Goal: Task Accomplishment & Management: Manage account settings

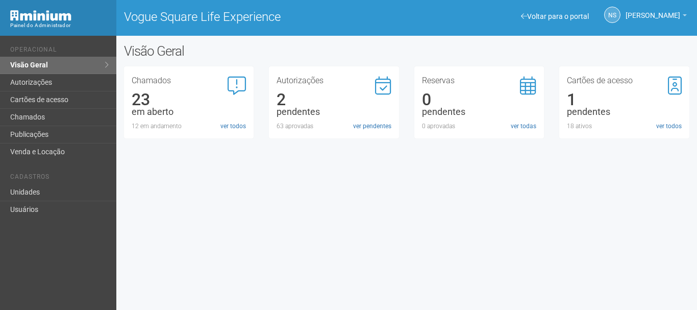
click at [39, 63] on link "Visão Geral" at bounding box center [58, 65] width 116 height 17
click at [376, 131] on div "Autorizações 4 pendentes 63 aprovadas ver pendentes" at bounding box center [334, 102] width 130 height 72
click at [369, 129] on link "ver pendentes" at bounding box center [372, 125] width 38 height 9
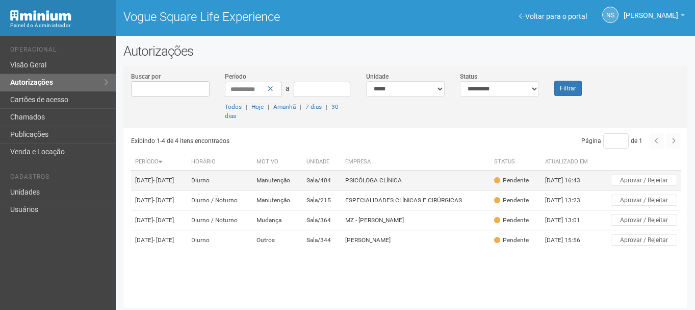
click at [302, 183] on td "Manutenção" at bounding box center [277, 180] width 50 height 20
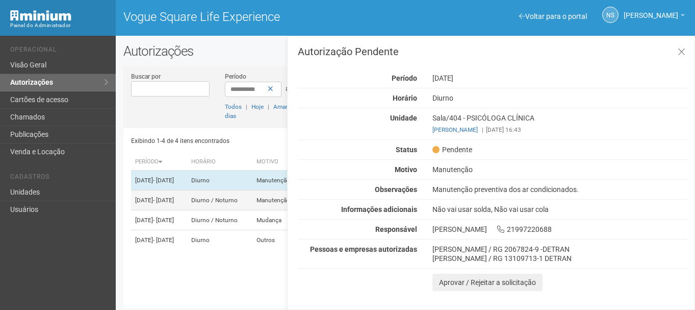
click at [174, 203] on span "- 14/08/2025" at bounding box center [163, 199] width 21 height 7
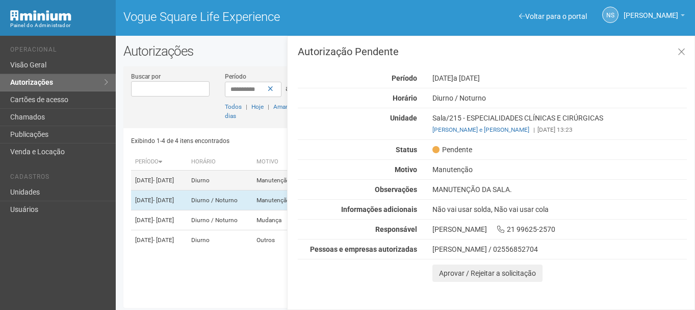
click at [187, 190] on td "13/08/2025 - 13/08/2025" at bounding box center [159, 180] width 56 height 20
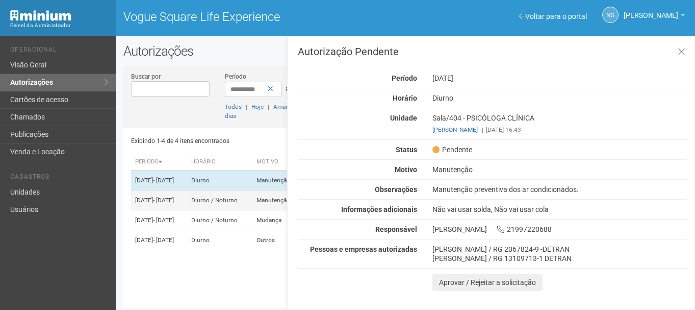
click at [187, 204] on td "13/08/2025 - 14/08/2025" at bounding box center [159, 200] width 56 height 20
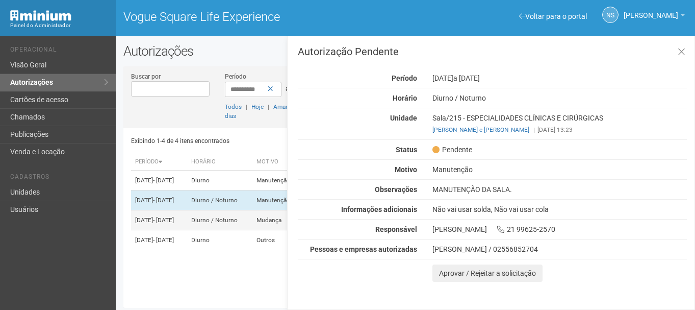
click at [217, 230] on td "Diurno / Noturno" at bounding box center [219, 220] width 65 height 20
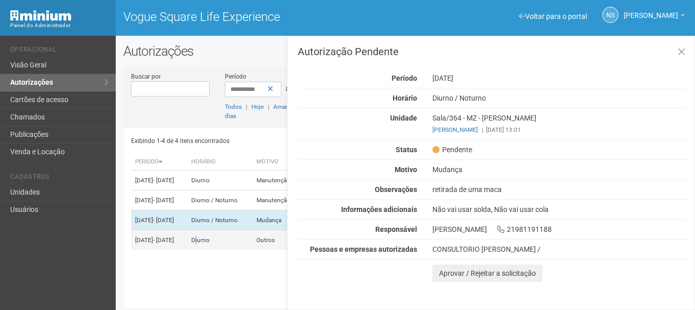
click at [226, 250] on td "Diurno" at bounding box center [219, 240] width 65 height 20
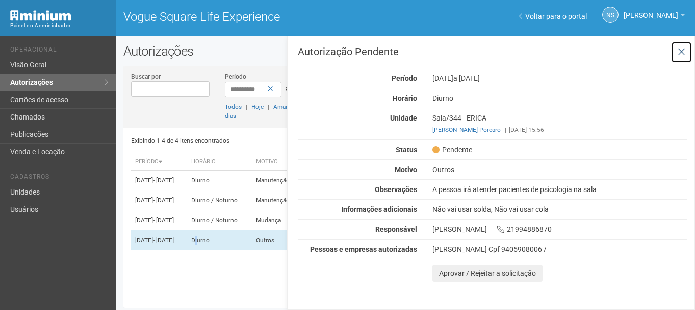
click at [677, 61] on button at bounding box center [681, 52] width 21 height 22
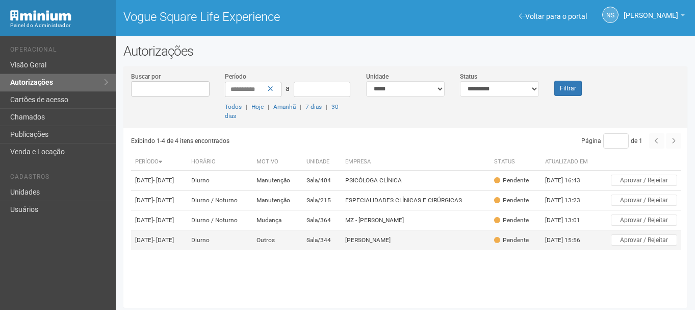
click at [287, 250] on td "Outros" at bounding box center [277, 240] width 50 height 20
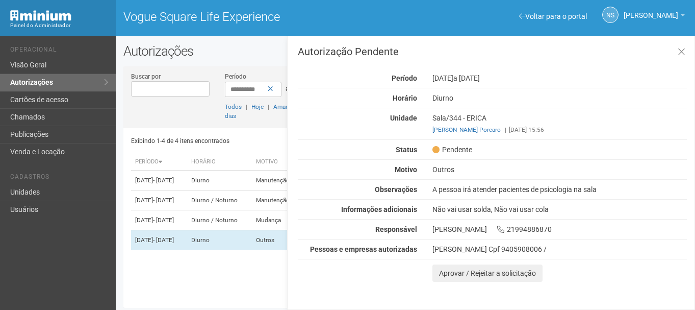
click at [570, 192] on div "A pessoa irá atender pacientes de psicologia na sala" at bounding box center [560, 189] width 270 height 9
click at [593, 247] on div "Lizani Stochero Cpf 9405908006 /" at bounding box center [559, 248] width 254 height 9
click at [310, 161] on div "Autorização Pendente Período 16/08/2025 a 16/08/2026 Horário Diurno Unidade Sal…" at bounding box center [492, 163] width 389 height 235
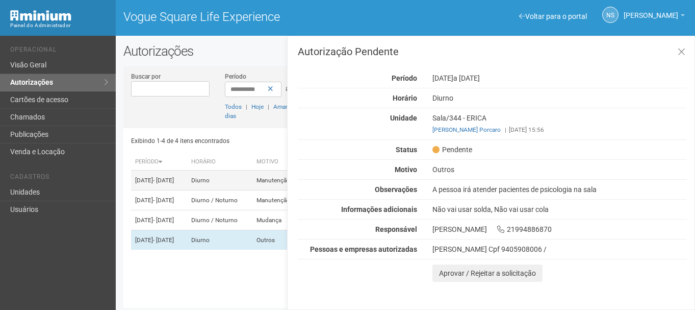
click at [221, 186] on td "Diurno" at bounding box center [219, 180] width 65 height 20
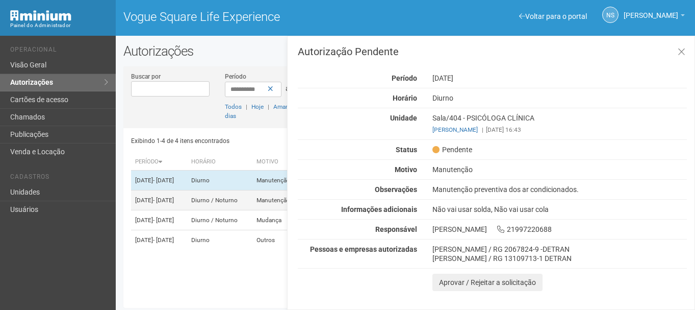
click at [226, 204] on td "Diurno / Noturno" at bounding box center [219, 200] width 65 height 20
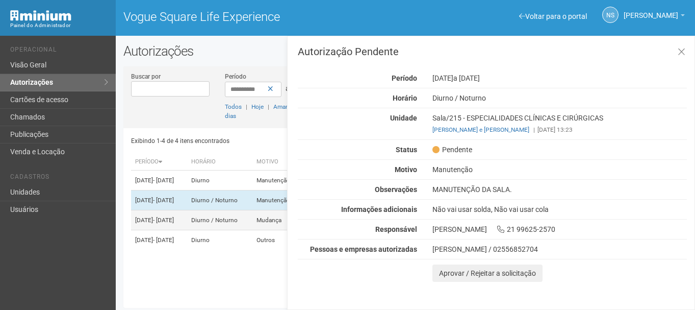
click at [233, 229] on td "Diurno / Noturno" at bounding box center [219, 220] width 65 height 20
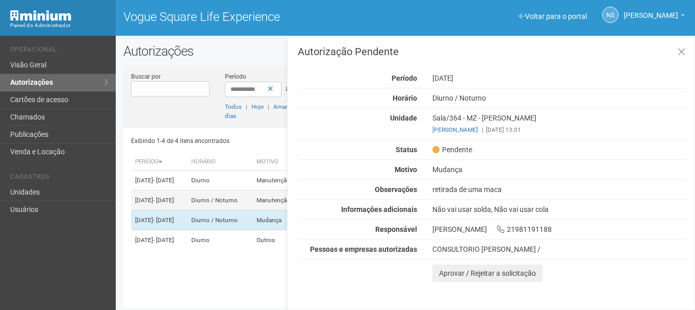
click at [222, 204] on td "Diurno / Noturno" at bounding box center [219, 200] width 65 height 20
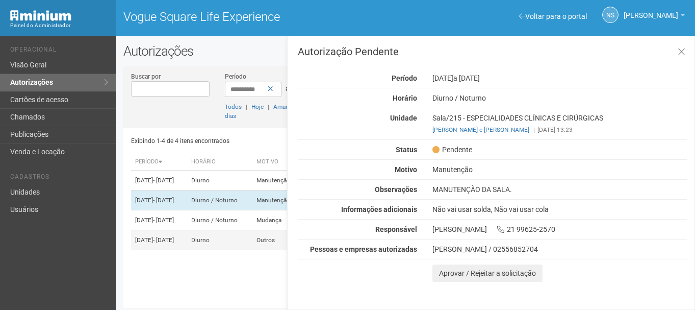
click at [187, 250] on td "16/08/2025 - 16/08/2026" at bounding box center [159, 240] width 56 height 20
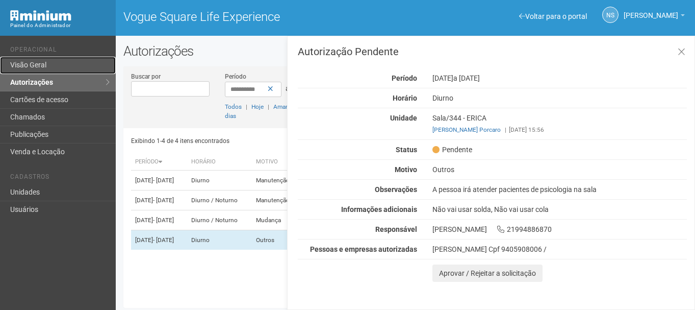
click at [72, 64] on link "Visão Geral" at bounding box center [58, 65] width 116 height 17
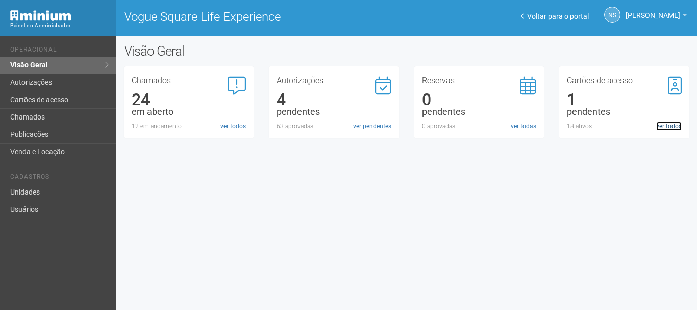
click at [674, 124] on link "ver todos" at bounding box center [668, 125] width 25 height 9
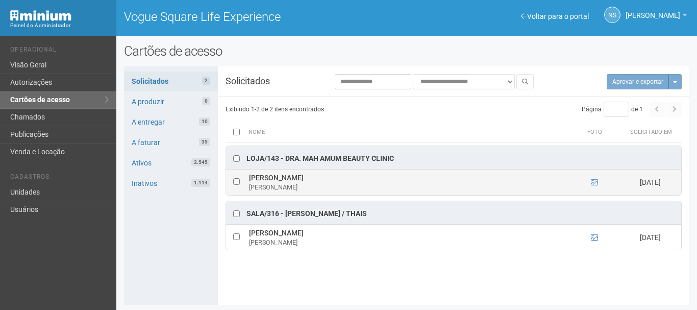
click at [345, 178] on td "[PERSON_NAME]" at bounding box center [407, 181] width 322 height 25
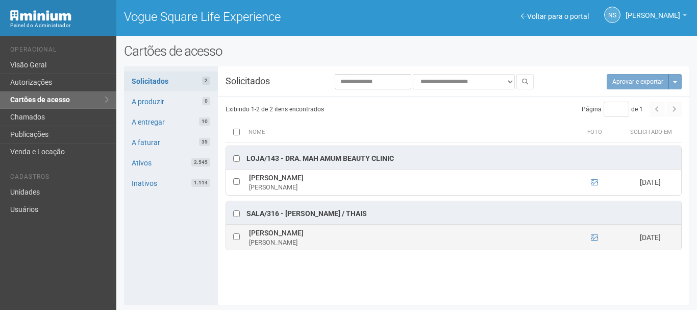
click at [333, 228] on td "[PERSON_NAME] [PERSON_NAME]" at bounding box center [407, 236] width 322 height 25
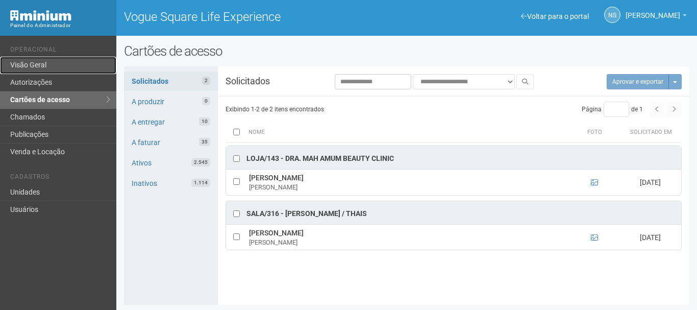
click at [83, 61] on link "Visão Geral" at bounding box center [58, 65] width 116 height 17
